Goal: Task Accomplishment & Management: Manage account settings

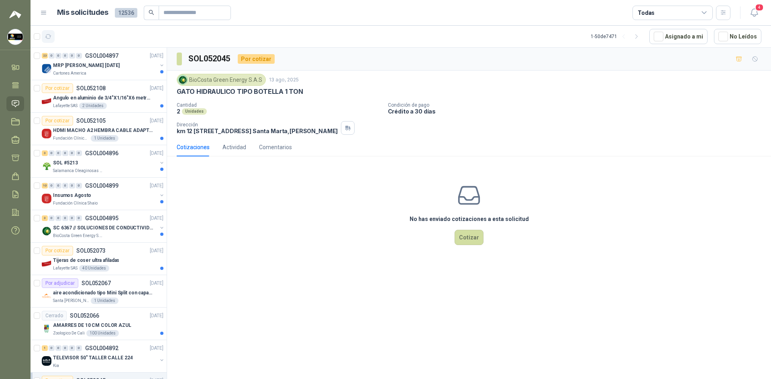
click at [50, 39] on icon "button" at bounding box center [48, 36] width 7 height 7
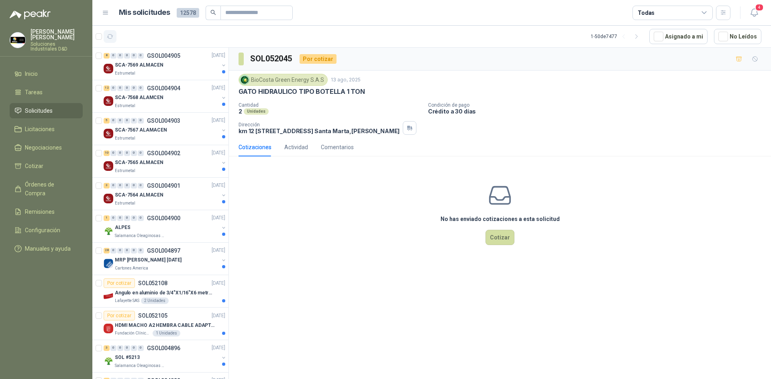
click at [107, 35] on icon "button" at bounding box center [110, 36] width 7 height 7
click at [195, 73] on div "Estrumetal" at bounding box center [167, 73] width 104 height 6
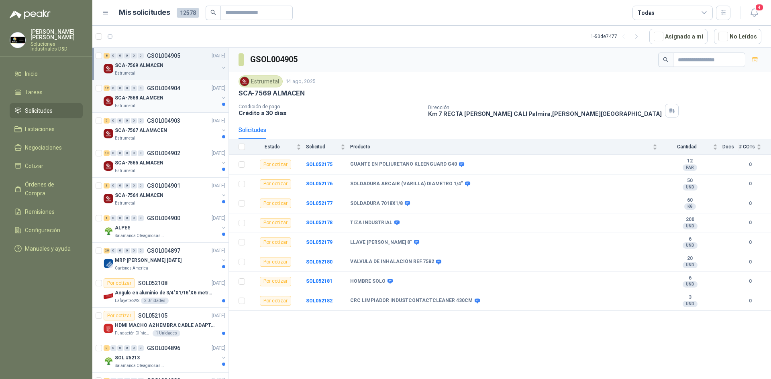
click at [172, 99] on div "SCA-7568 ALAMCEN" at bounding box center [167, 98] width 104 height 10
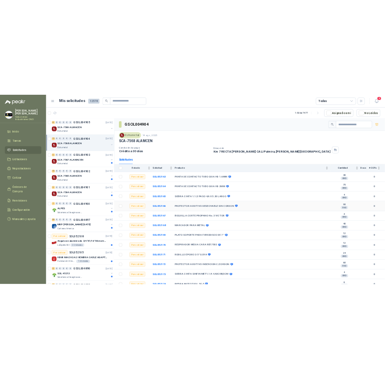
scroll to position [7, 0]
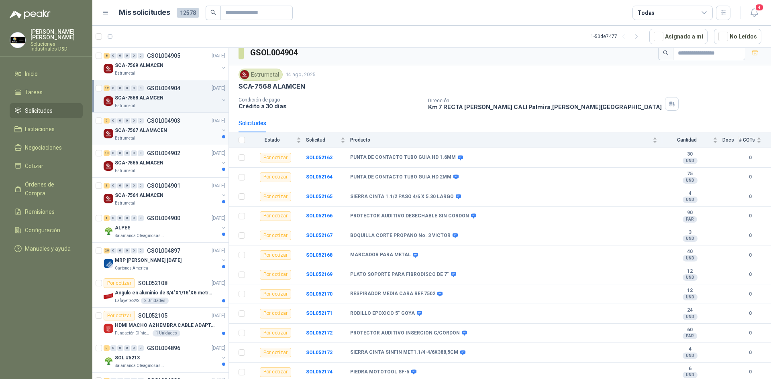
click at [164, 133] on div "SCA-7567 ALAMACEN" at bounding box center [167, 131] width 104 height 10
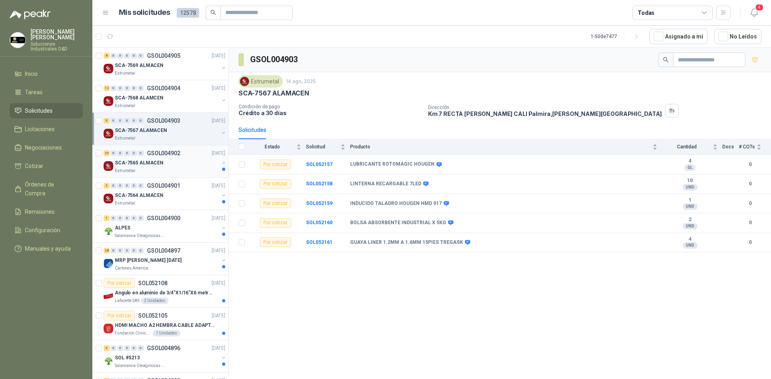
click at [167, 161] on div "SCA-7565 ALMACEN" at bounding box center [167, 163] width 104 height 10
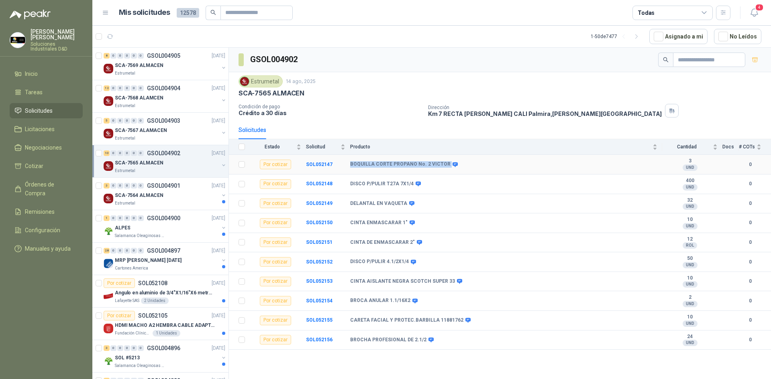
drag, startPoint x: 348, startPoint y: 165, endPoint x: 444, endPoint y: 165, distance: 96.4
click at [444, 165] on tr "Por cotizar SOL052147 BOQUILLA CORTE PROPANO No. 2 VICTOR 3 UND  0" at bounding box center [500, 165] width 542 height 20
click at [377, 202] on b "DELANTAL EN VAQUETA" at bounding box center [378, 204] width 57 height 6
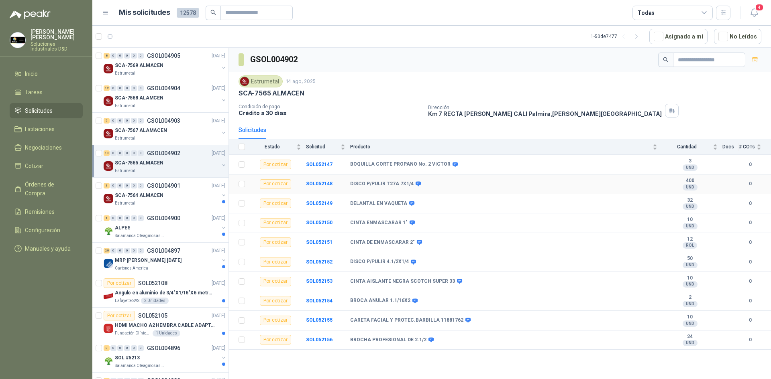
click at [399, 186] on b "DISCO P/PULIR T27A 7X1/4" at bounding box center [381, 184] width 63 height 6
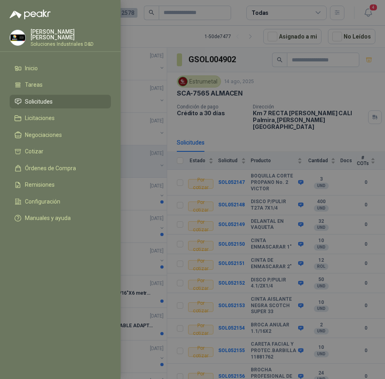
click at [235, 49] on div at bounding box center [192, 189] width 385 height 379
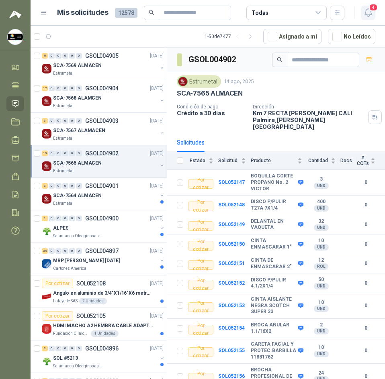
click at [373, 14] on button "4" at bounding box center [368, 13] width 14 height 14
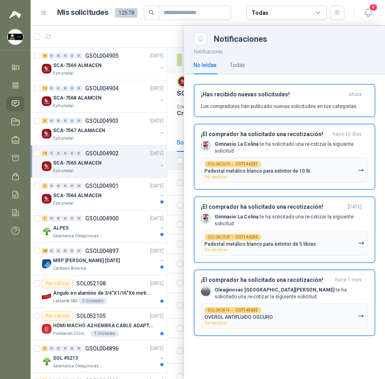
click at [251, 67] on div "No leídas Todas" at bounding box center [284, 65] width 181 height 18
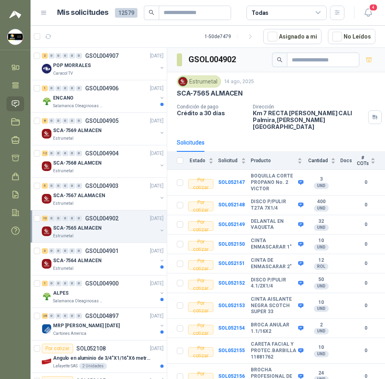
click at [350, 124] on div "Estrumetal 14 ago, 2025 SCA-7565 ALMACEN Condición de pago Crédito a 30 días Di…" at bounding box center [276, 102] width 218 height 61
click at [75, 67] on p "POP MORRALES" at bounding box center [72, 66] width 38 height 8
